Goal: Transaction & Acquisition: Purchase product/service

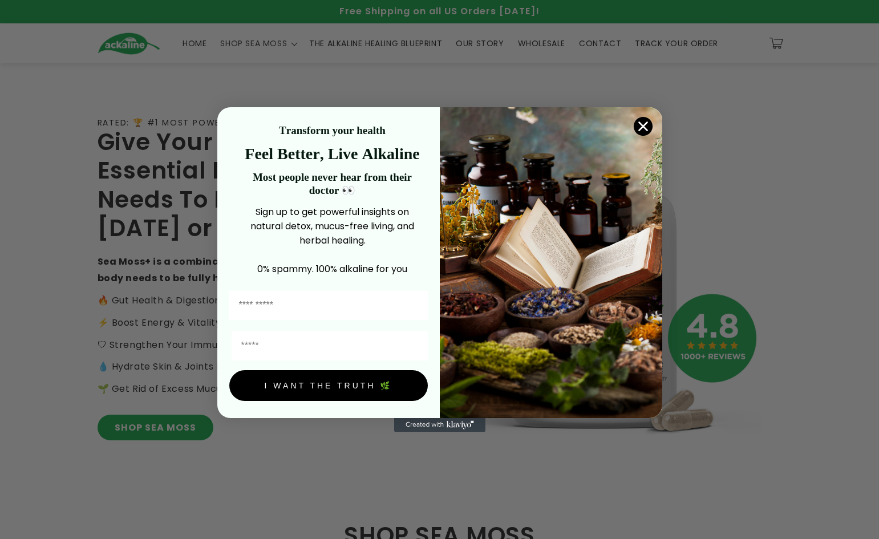
click at [112, 468] on div "Close dialog Transform your health Feel Better, Live Alkaline Most people never…" at bounding box center [439, 269] width 879 height 539
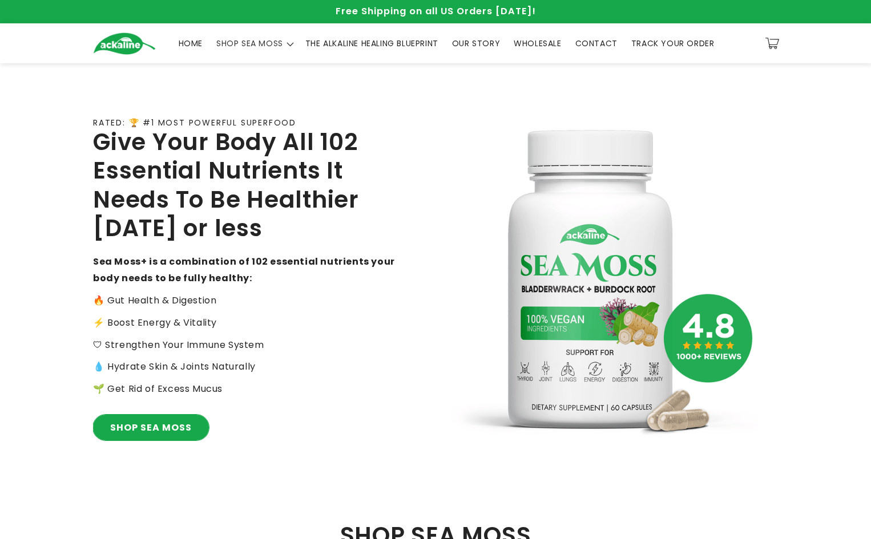
click at [157, 417] on link "SHOP SEA MOSS" at bounding box center [151, 428] width 116 height 26
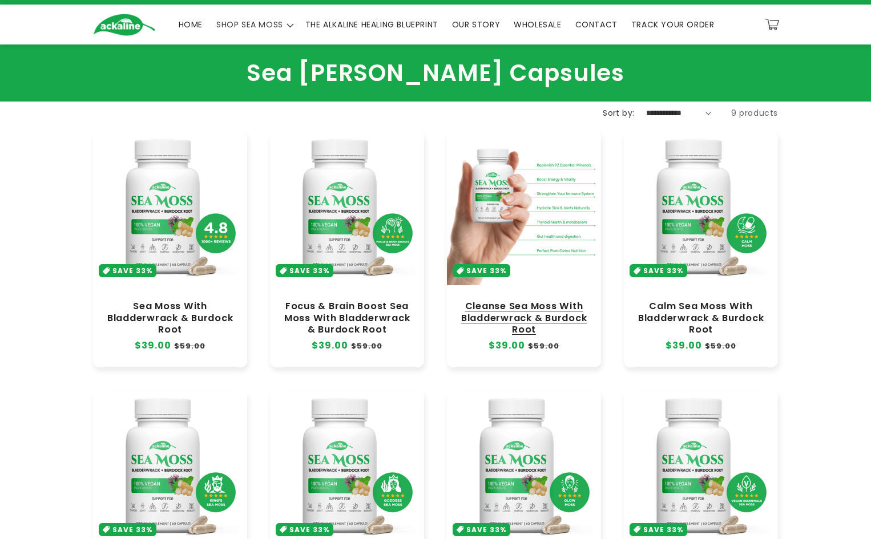
scroll to position [57, 0]
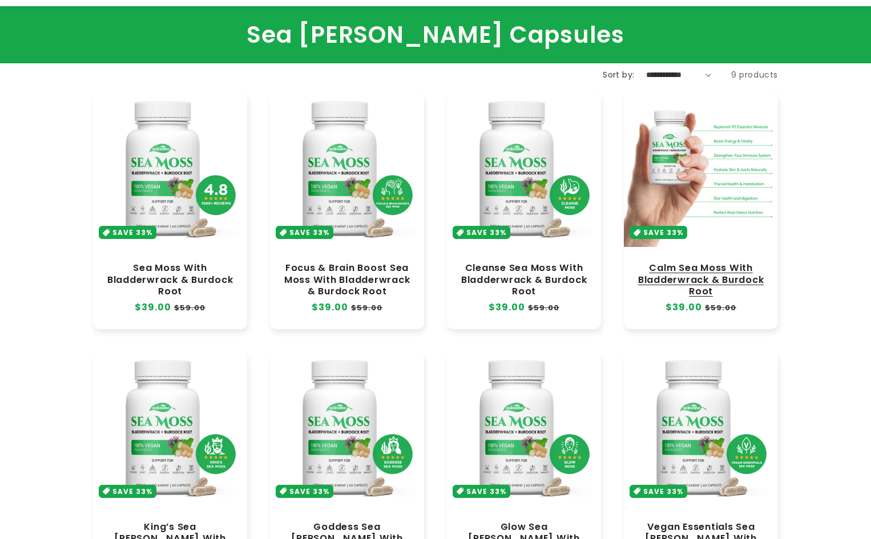
click at [665, 263] on link "Calm Sea Moss With Bladderwrack & Burdock Root" at bounding box center [700, 280] width 131 height 34
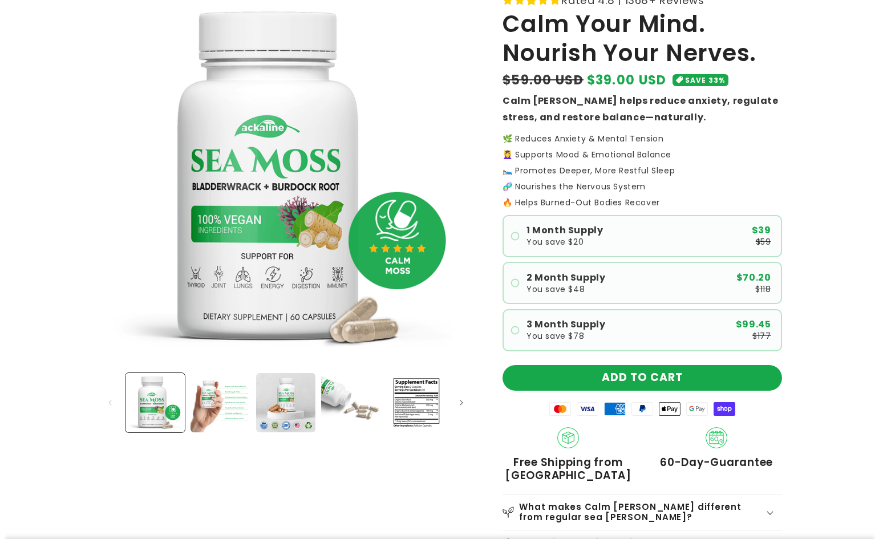
scroll to position [114, 0]
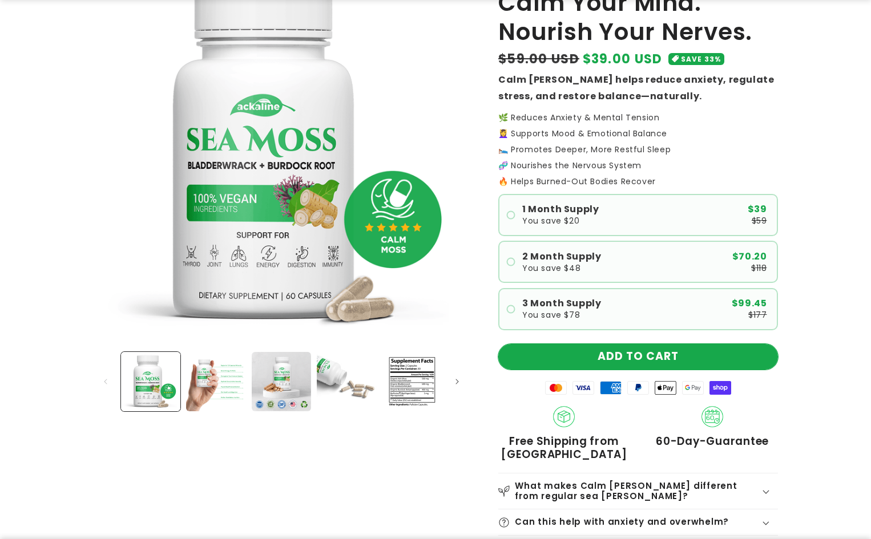
click at [617, 362] on button "ADD TO CART" at bounding box center [638, 357] width 280 height 26
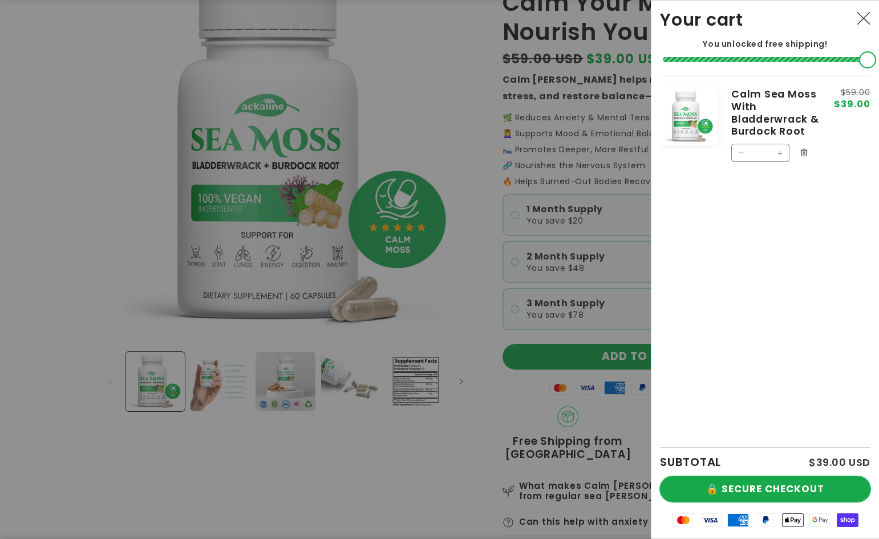
click at [805, 490] on button "🔒 SECURE CHECKOUT" at bounding box center [765, 490] width 211 height 26
